Goal: Task Accomplishment & Management: Use online tool/utility

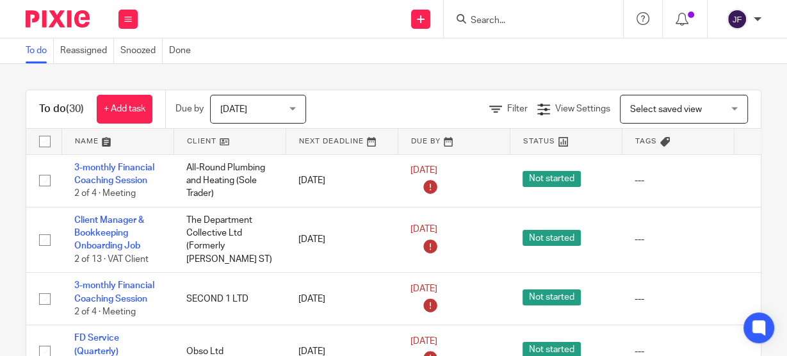
click at [399, 29] on div at bounding box center [533, 19] width 179 height 38
click at [399, 25] on input "Search" at bounding box center [527, 21] width 115 height 12
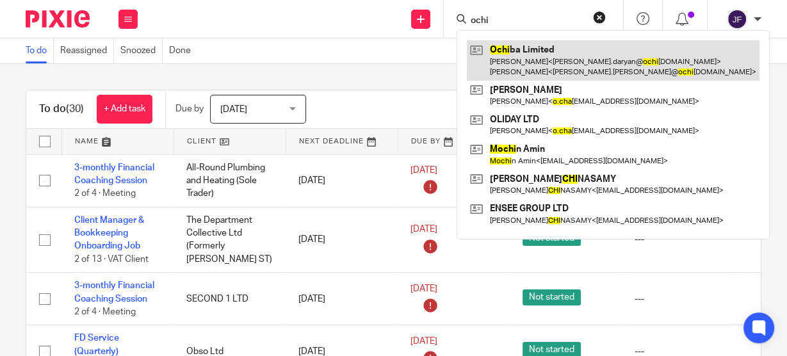
type input "ochi"
click at [399, 49] on link at bounding box center [613, 60] width 293 height 40
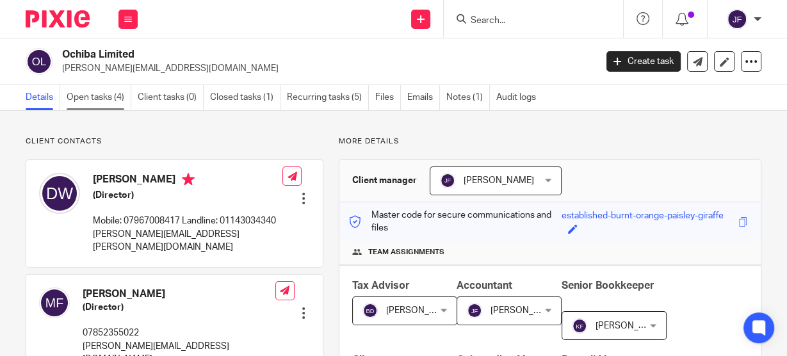
click at [105, 92] on link "Open tasks (4)" at bounding box center [99, 97] width 65 height 25
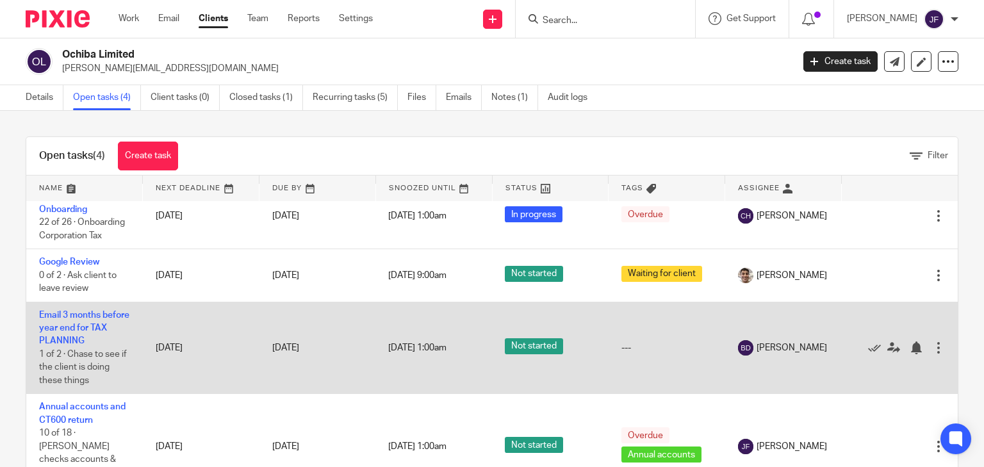
scroll to position [27, 0]
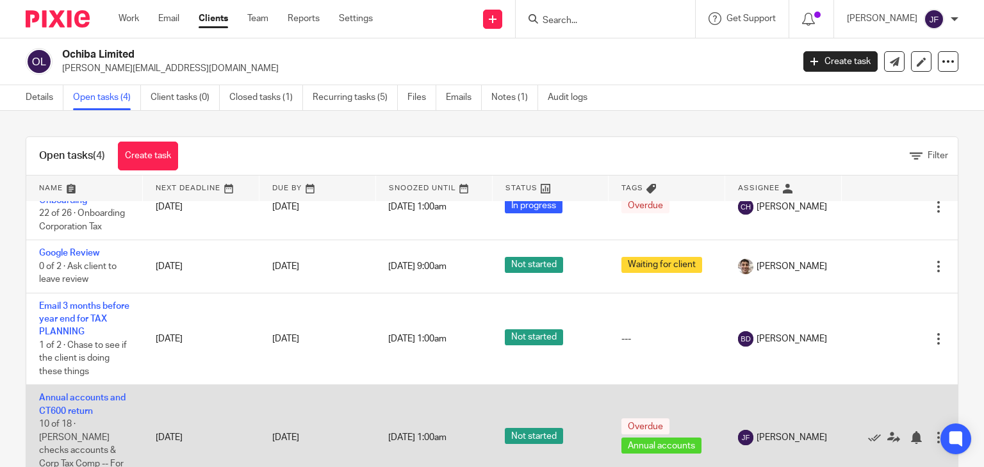
click at [80, 356] on td "Annual accounts and CT600 return 10 of 18 · Barbara checks accounts & Corp Tax …" at bounding box center [84, 437] width 117 height 105
click at [110, 356] on link "Annual accounts and CT600 return" at bounding box center [82, 404] width 86 height 22
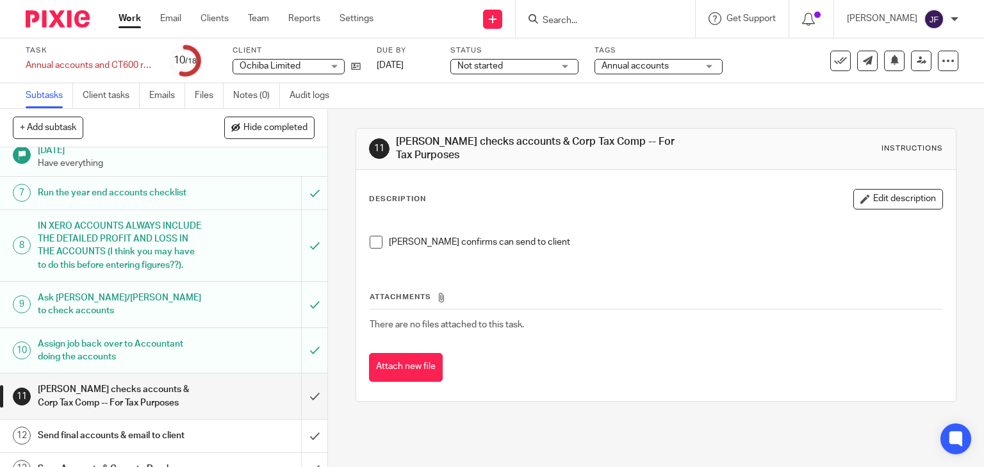
scroll to position [308, 0]
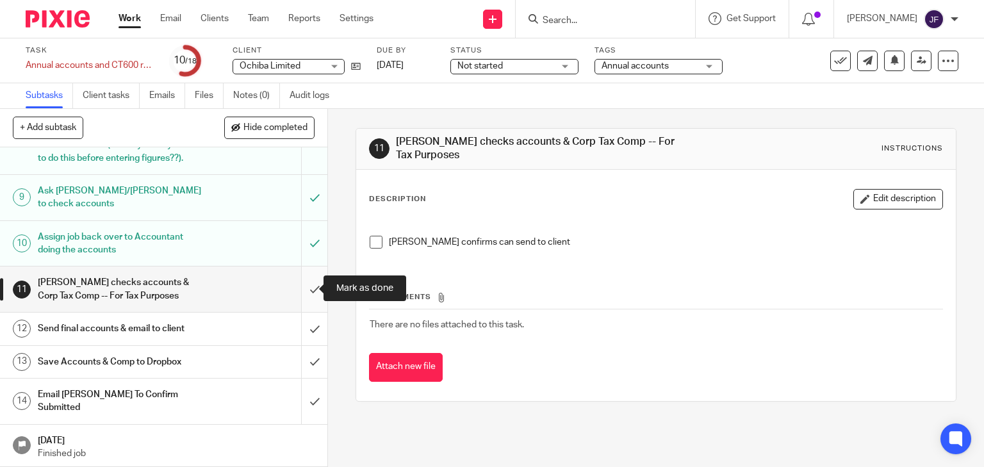
click at [300, 284] on input "submit" at bounding box center [163, 289] width 327 height 45
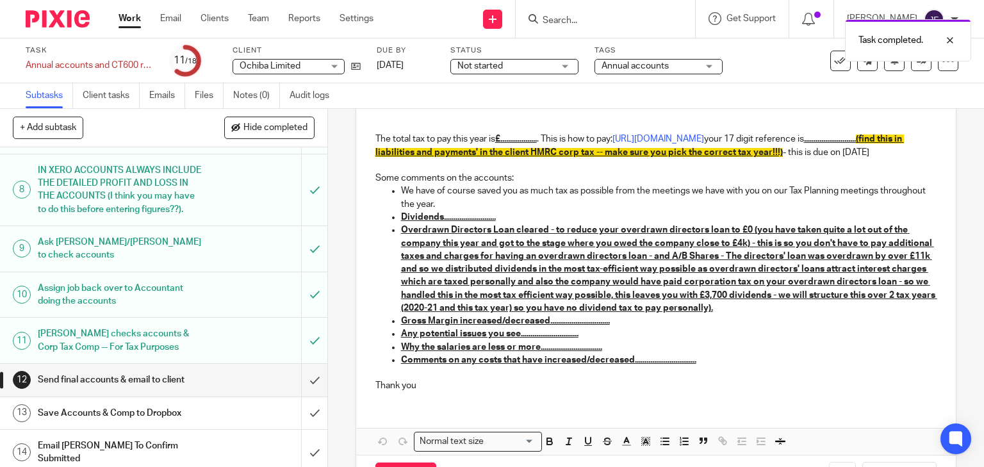
scroll to position [351, 0]
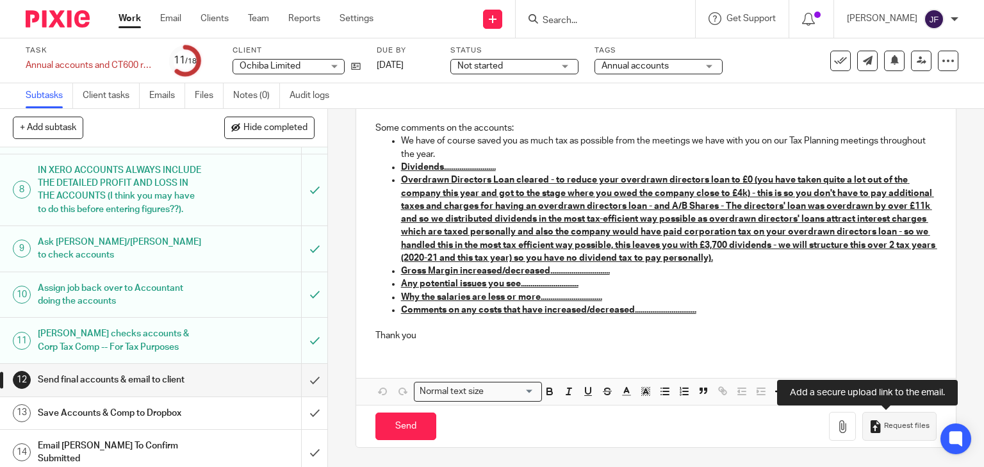
click at [894, 423] on span "Request files" at bounding box center [906, 426] width 45 height 10
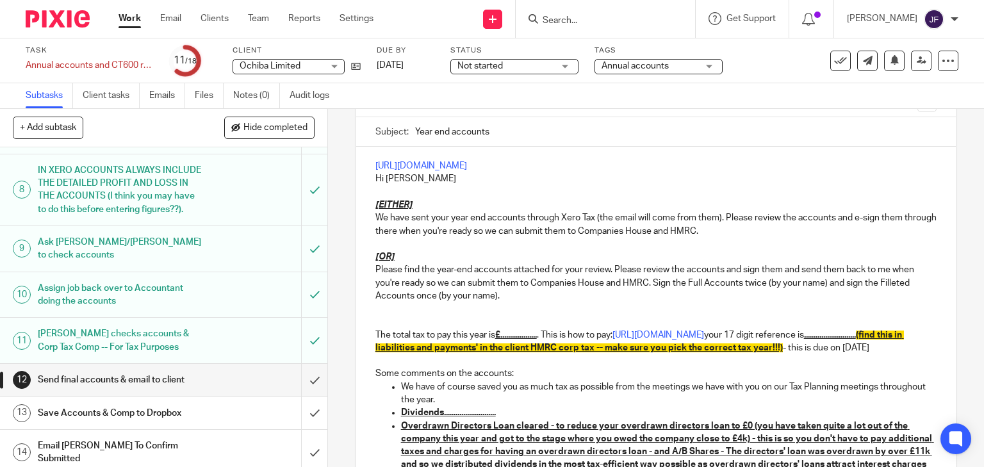
scroll to position [5, 0]
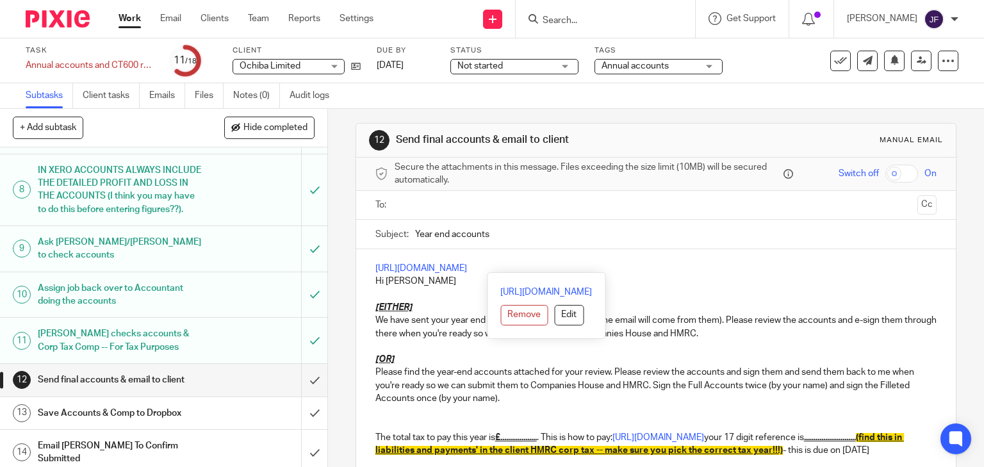
drag, startPoint x: 744, startPoint y: 262, endPoint x: 370, endPoint y: 258, distance: 374.2
click at [370, 258] on div "https://archimedia-accounts.usepixie.net/u/2b661f96b3adbf242dcd235673aadea7 Hi …" at bounding box center [656, 474] width 600 height 451
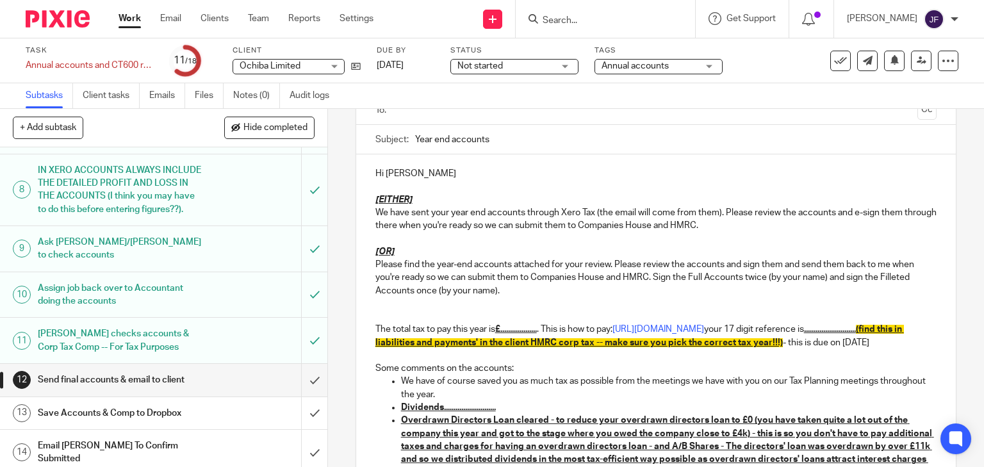
scroll to position [51, 0]
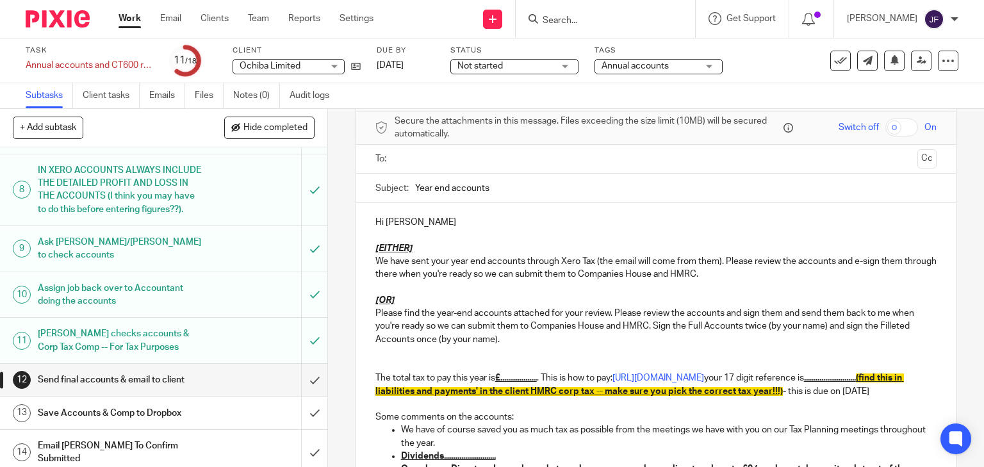
click at [418, 155] on input "text" at bounding box center [655, 159] width 513 height 15
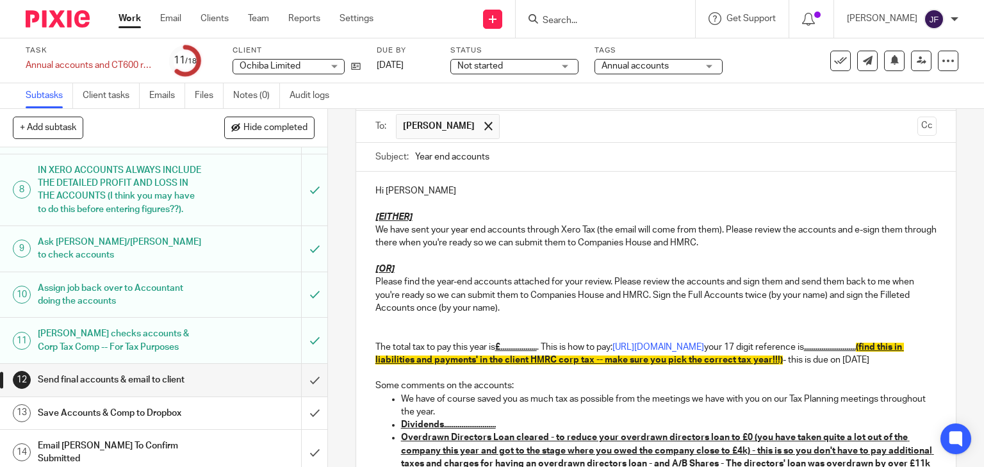
scroll to position [103, 0]
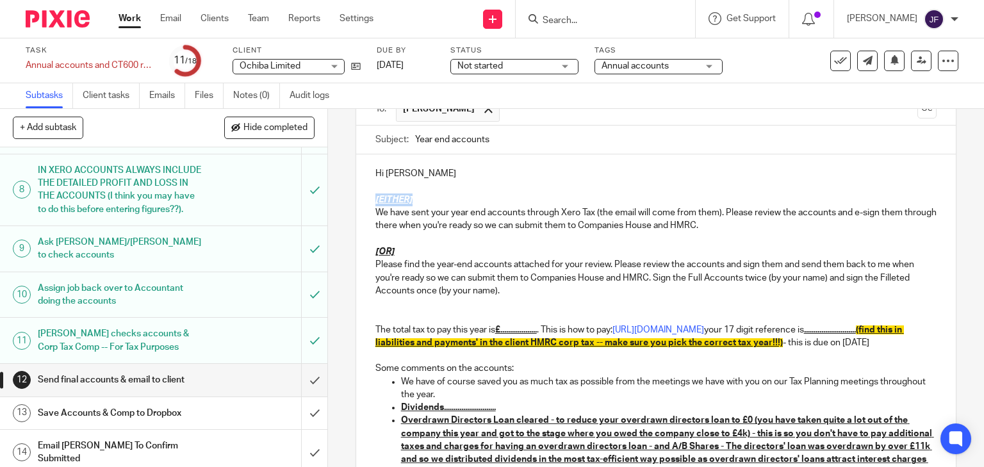
drag, startPoint x: 370, startPoint y: 199, endPoint x: 415, endPoint y: 199, distance: 44.8
click at [415, 199] on div "Hi David [EITHER] We have sent your year end accounts through Xero Tax (the ema…" at bounding box center [656, 373] width 600 height 438
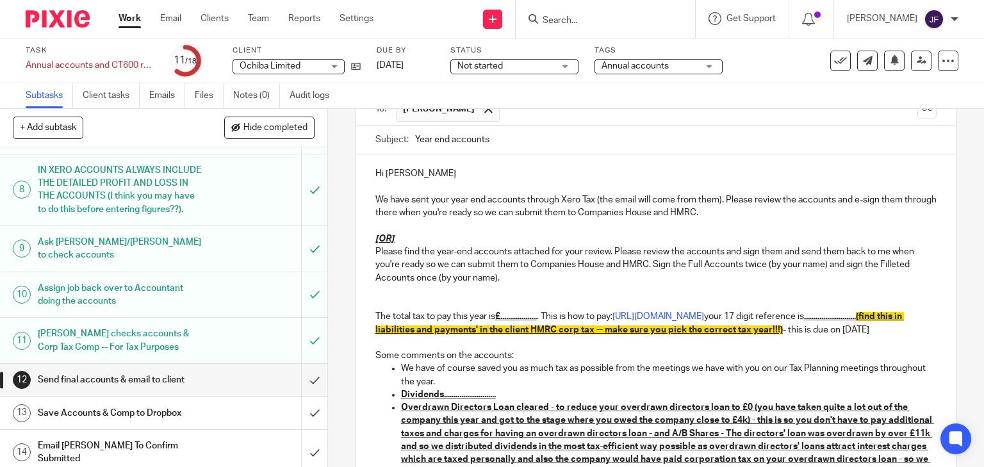
click at [559, 199] on p "We have sent your year end accounts through Xero Tax (the email will come from …" at bounding box center [656, 206] width 562 height 26
click at [557, 200] on p "We have sent your year end accounts through Xero Tax (the email will come from …" at bounding box center [656, 206] width 562 height 26
click at [559, 199] on p "We have sent your year end accounts through Xero Tax (the email will come from …" at bounding box center [656, 206] width 562 height 26
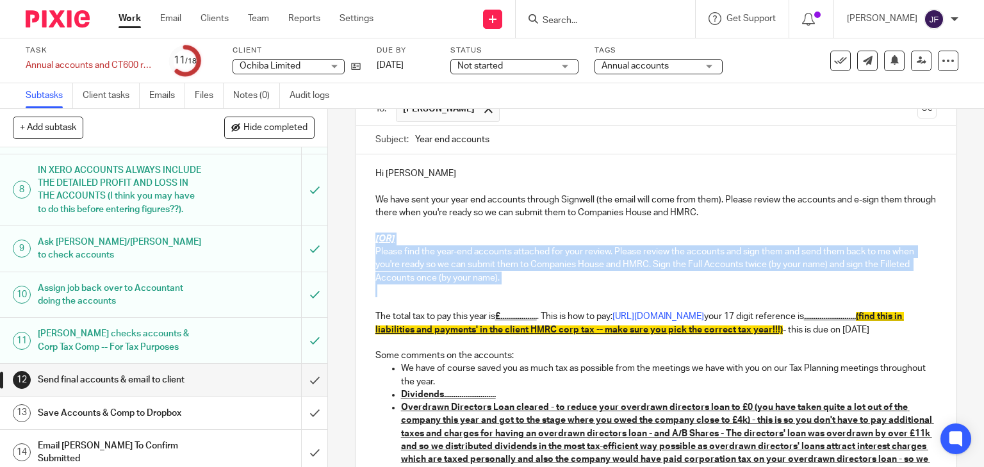
drag, startPoint x: 372, startPoint y: 238, endPoint x: 377, endPoint y: 287, distance: 49.6
click at [377, 287] on div "Hi David We have sent your year end accounts through Signwell (the email will c…" at bounding box center [656, 366] width 600 height 425
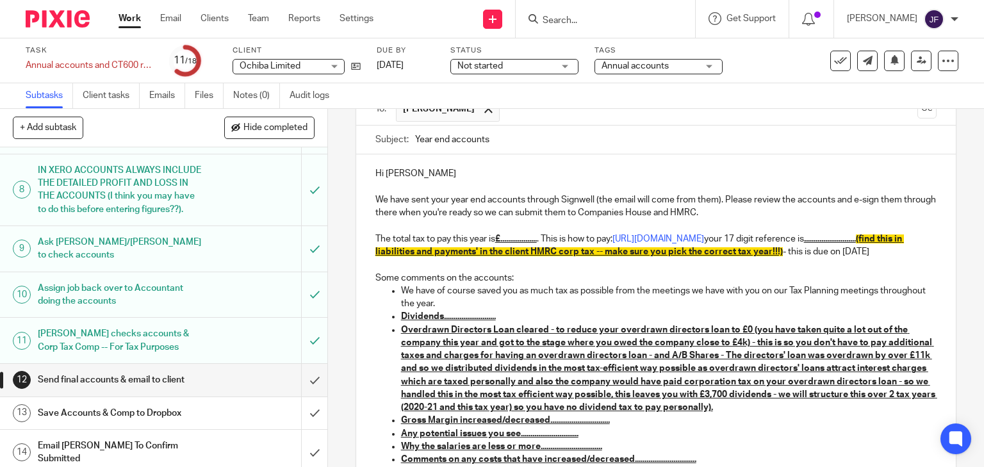
click at [527, 240] on u "£..................." at bounding box center [516, 238] width 42 height 9
drag, startPoint x: 501, startPoint y: 239, endPoint x: 528, endPoint y: 236, distance: 27.1
click at [502, 239] on u "£..................." at bounding box center [516, 238] width 42 height 9
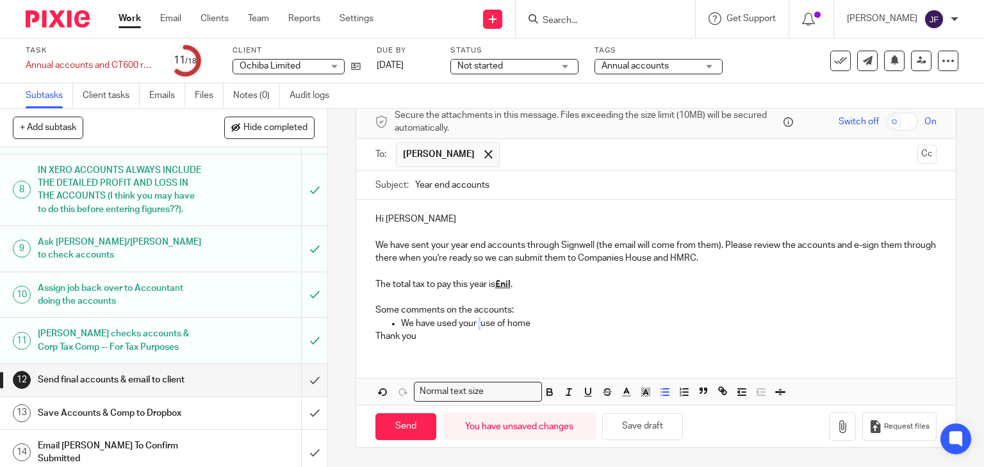
scroll to position [55, 0]
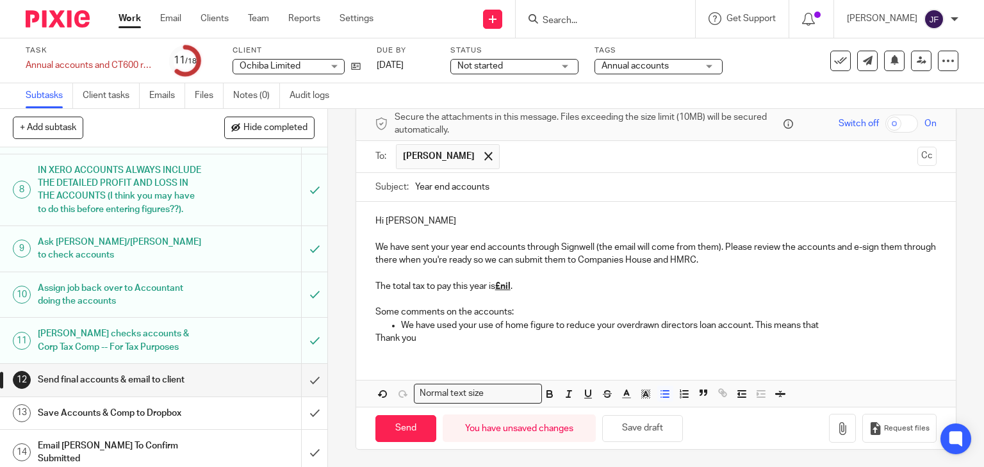
click at [823, 322] on p "We have used your use of home figure to reduce your overdrawn directors loan ac…" at bounding box center [669, 325] width 536 height 13
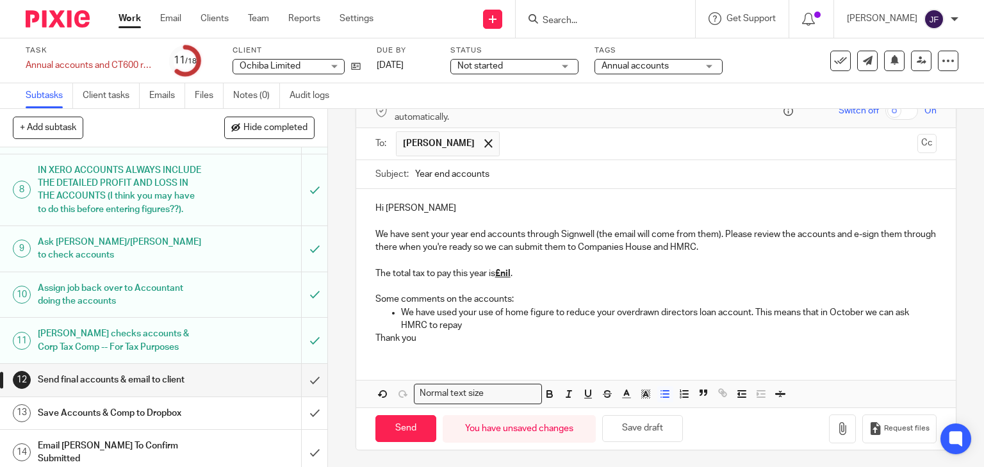
click at [477, 324] on p "We have used your use of home figure to reduce your overdrawn directors loan ac…" at bounding box center [669, 319] width 536 height 26
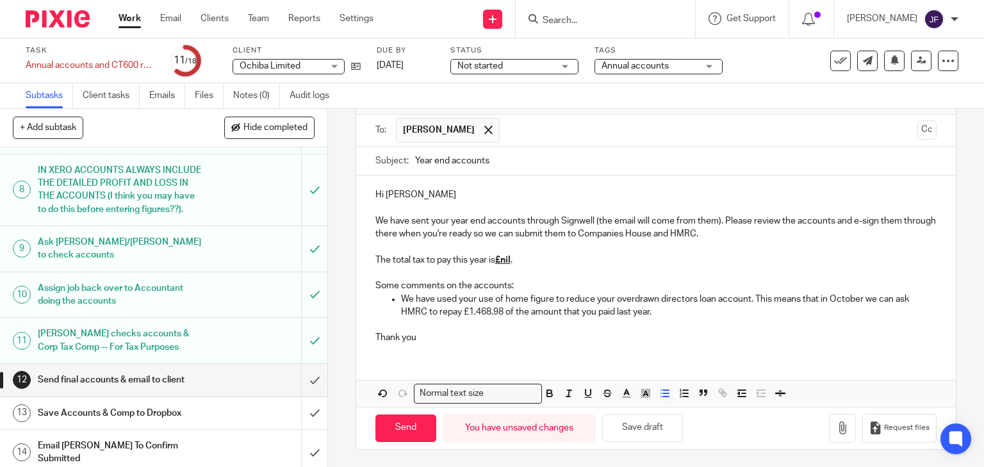
scroll to position [94, 0]
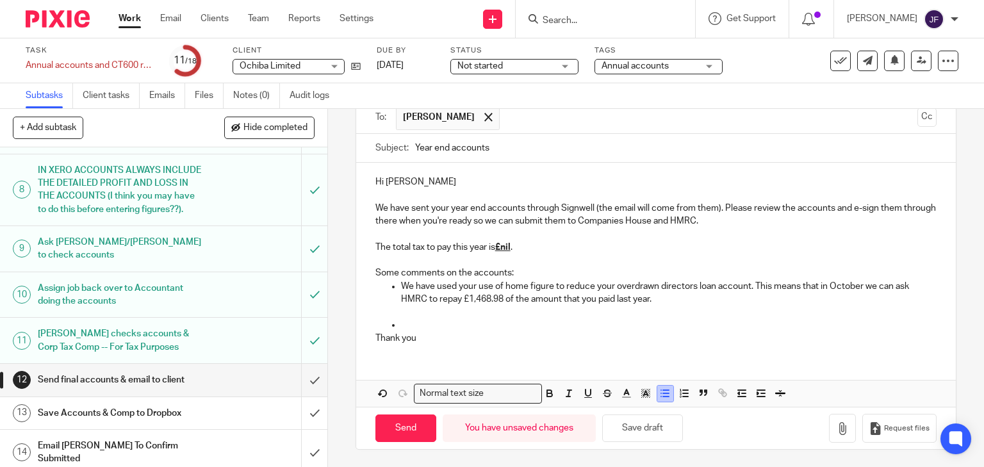
click at [659, 398] on icon "button" at bounding box center [665, 394] width 12 height 12
click at [686, 297] on p "We have used your use of home figure to reduce your overdrawn directors loan ac…" at bounding box center [669, 293] width 536 height 26
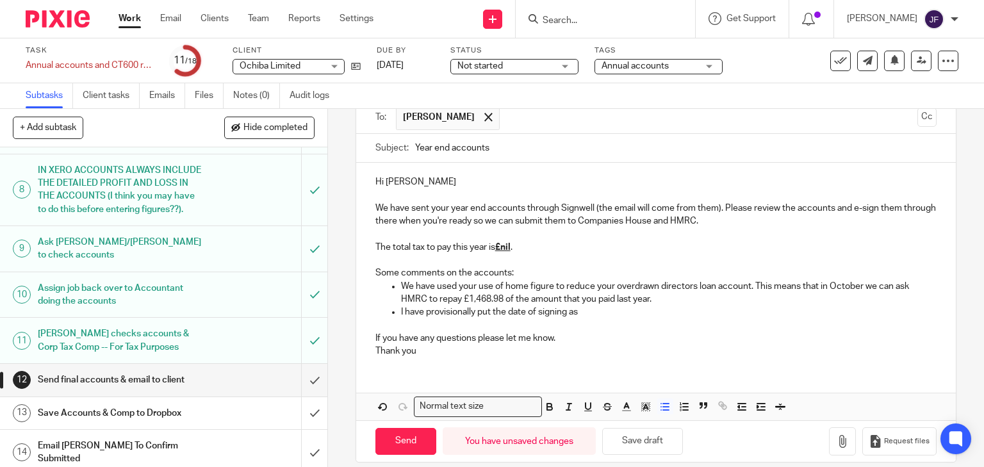
click at [626, 324] on p at bounding box center [669, 324] width 536 height 13
click at [623, 318] on p at bounding box center [669, 324] width 536 height 13
click at [612, 311] on p "I have provisionally put the date of signing as" at bounding box center [669, 312] width 536 height 13
click at [581, 340] on p "If you have any questions please let me know." at bounding box center [656, 338] width 562 height 13
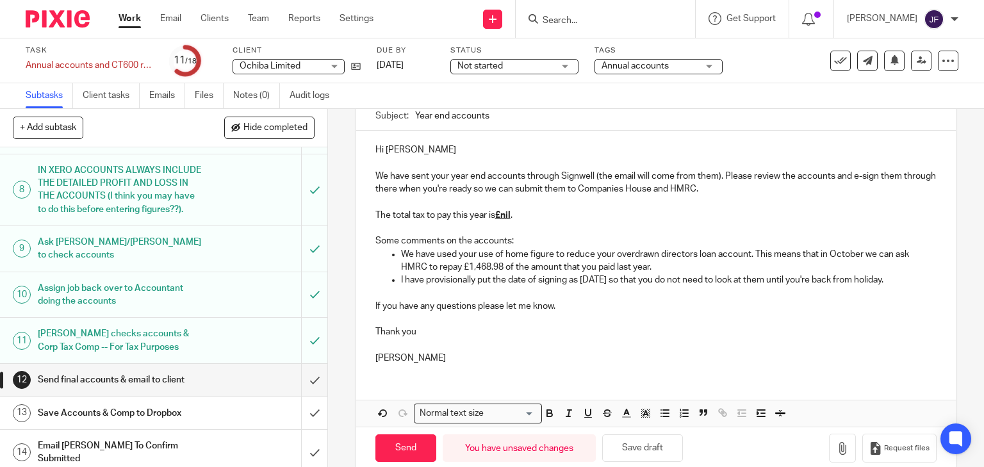
scroll to position [146, 0]
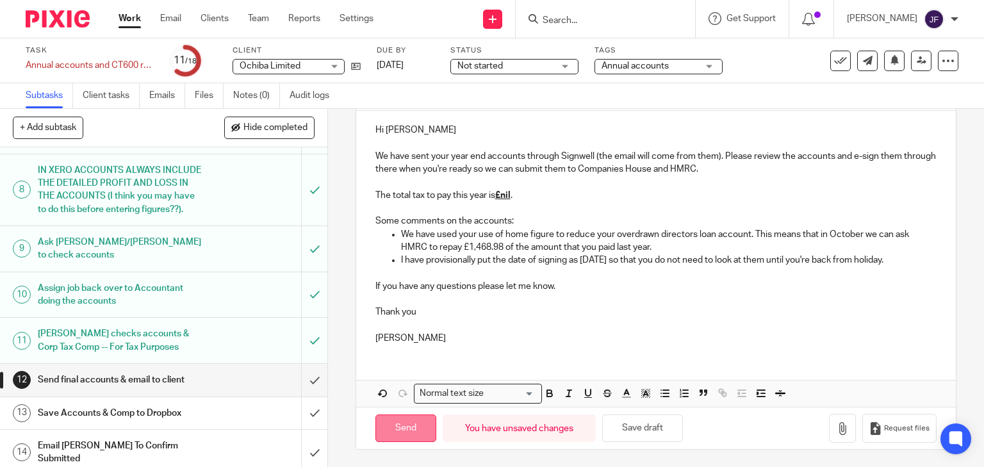
click at [411, 425] on input "Send" at bounding box center [405, 429] width 61 height 28
type input "Sent"
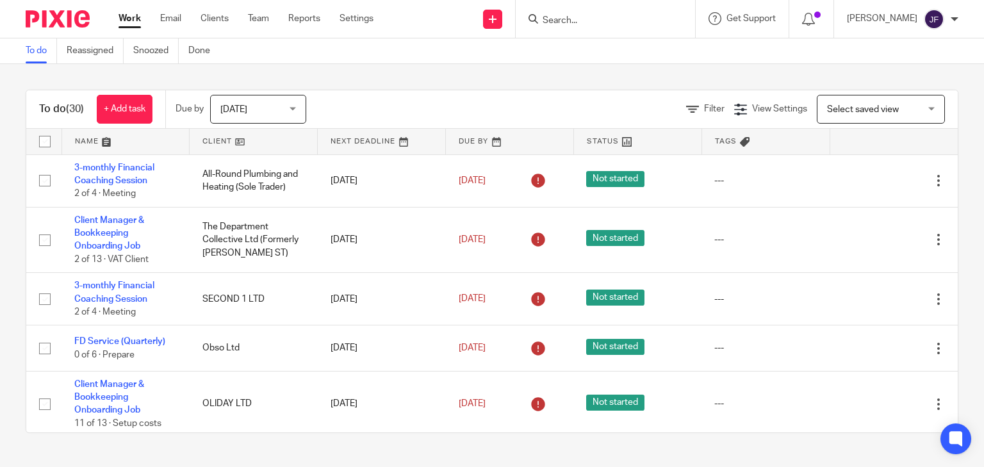
click at [645, 8] on div at bounding box center [605, 19] width 179 height 38
drag, startPoint x: 642, startPoint y: 22, endPoint x: 643, endPoint y: 16, distance: 6.5
click at [644, 21] on input "Search" at bounding box center [598, 21] width 115 height 12
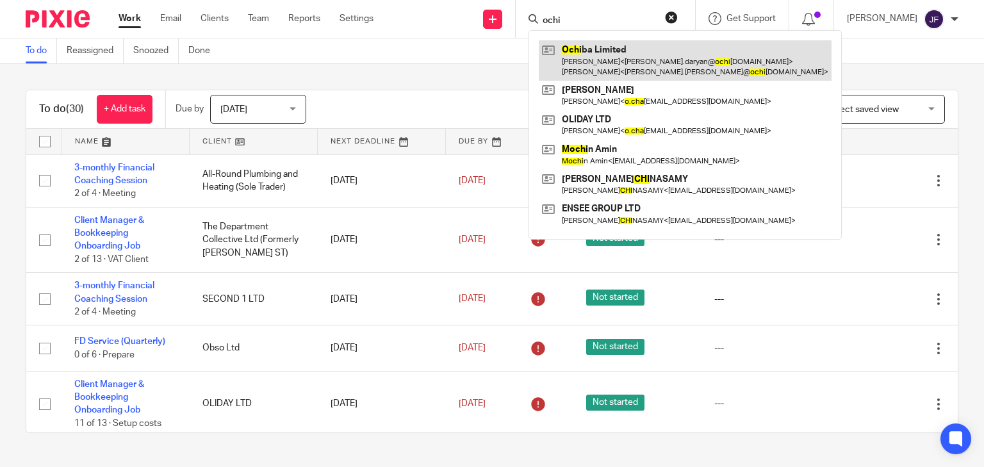
type input "ochi"
click at [646, 57] on link at bounding box center [685, 60] width 293 height 40
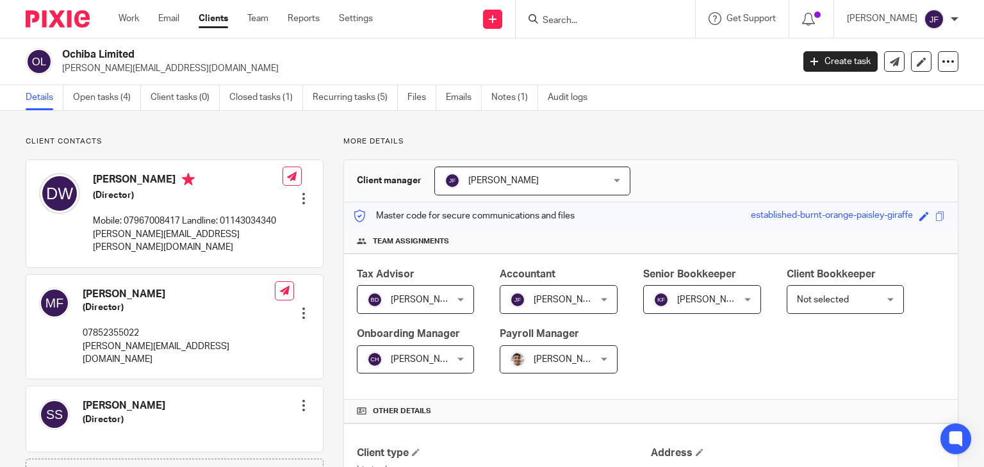
click at [97, 180] on h4 "[PERSON_NAME]" at bounding box center [188, 181] width 190 height 16
drag, startPoint x: 91, startPoint y: 178, endPoint x: 167, endPoint y: 181, distance: 75.6
click at [167, 181] on div "[PERSON_NAME] (Director) Mobile: 07967008417 Landline: 01143034340 [PERSON_NAME…" at bounding box center [160, 214] width 243 height 94
copy h4 "[PERSON_NAME]"
drag, startPoint x: 94, startPoint y: 249, endPoint x: 204, endPoint y: 246, distance: 109.6
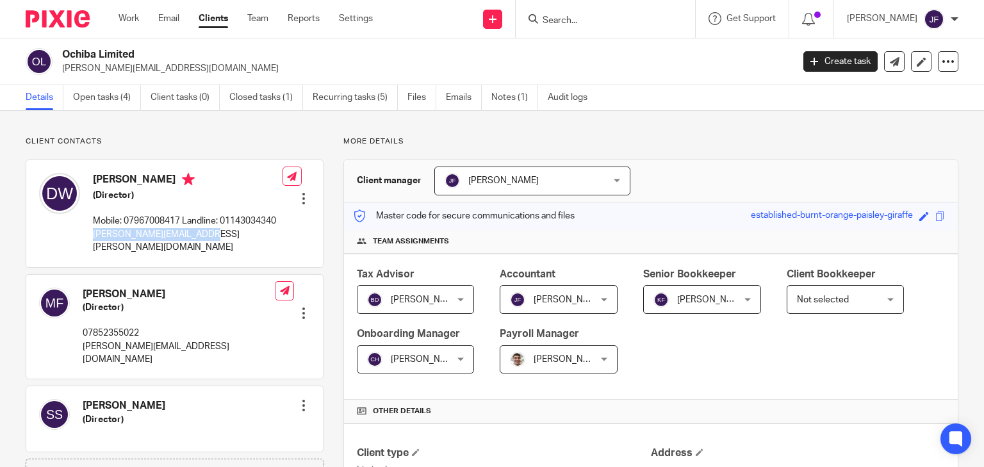
click at [204, 246] on p "[PERSON_NAME][EMAIL_ADDRESS][PERSON_NAME][DOMAIN_NAME]" at bounding box center [188, 241] width 190 height 26
copy p "[PERSON_NAME][EMAIL_ADDRESS][PERSON_NAME][DOMAIN_NAME]"
